Goal: Information Seeking & Learning: Learn about a topic

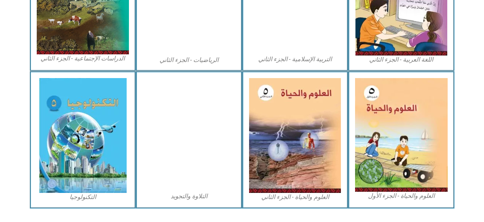
scroll to position [445, 0]
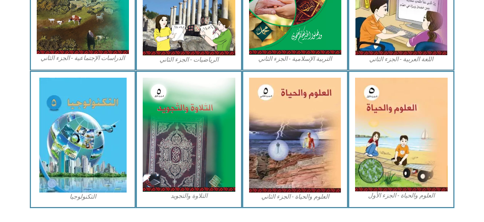
click at [382, 163] on img at bounding box center [401, 135] width 93 height 114
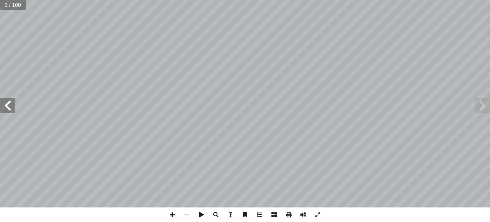
click at [10, 107] on span at bounding box center [7, 105] width 15 height 15
click at [7, 105] on span at bounding box center [7, 105] width 15 height 15
click at [6, 105] on span at bounding box center [7, 105] width 15 height 15
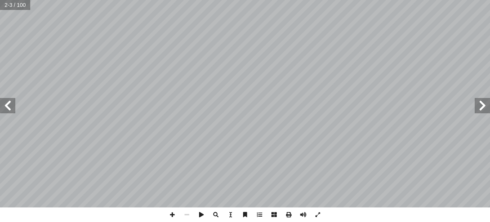
click at [8, 106] on span at bounding box center [7, 105] width 15 height 15
click at [7, 107] on span at bounding box center [7, 105] width 15 height 15
click at [9, 106] on span at bounding box center [7, 105] width 15 height 15
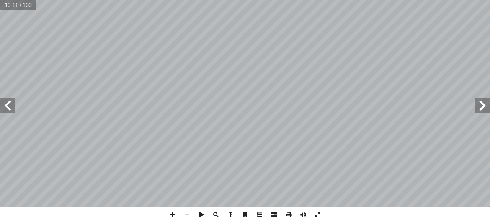
click at [7, 107] on span at bounding box center [7, 105] width 15 height 15
click at [6, 106] on span at bounding box center [7, 105] width 15 height 15
click at [9, 107] on span at bounding box center [7, 105] width 15 height 15
click at [10, 105] on span at bounding box center [7, 105] width 15 height 15
click at [479, 105] on span at bounding box center [482, 105] width 15 height 15
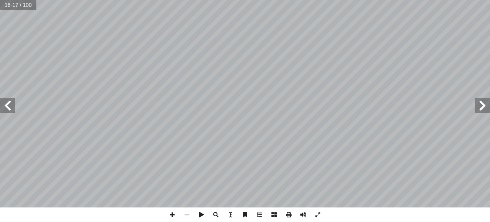
click at [8, 107] on span at bounding box center [7, 105] width 15 height 15
click at [11, 109] on span at bounding box center [7, 105] width 15 height 15
click at [11, 108] on span at bounding box center [7, 105] width 15 height 15
click at [335, 219] on div "١٨ ١ . ._____________________________________ ط؟ ّ خط ُ ل في الم ّ و أ ما المست…" at bounding box center [245, 111] width 490 height 222
click at [7, 101] on span at bounding box center [7, 105] width 15 height 15
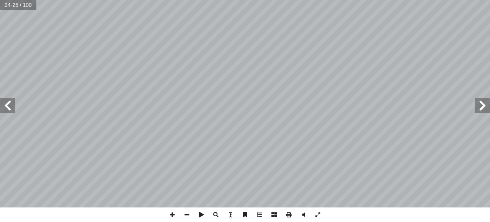
click at [9, 103] on span at bounding box center [7, 105] width 15 height 15
